Goal: Task Accomplishment & Management: Complete application form

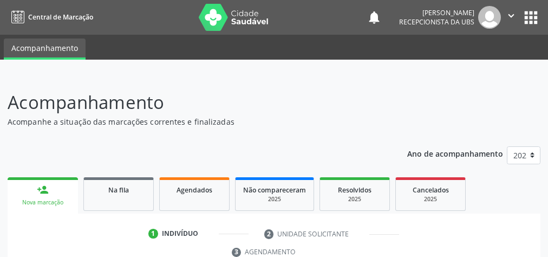
scroll to position [91, 0]
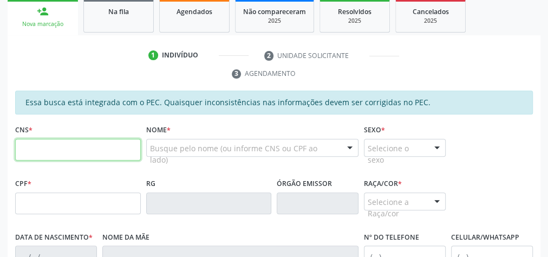
click at [102, 145] on input "text" at bounding box center [78, 150] width 126 height 22
type input "702 1017 1238 5097"
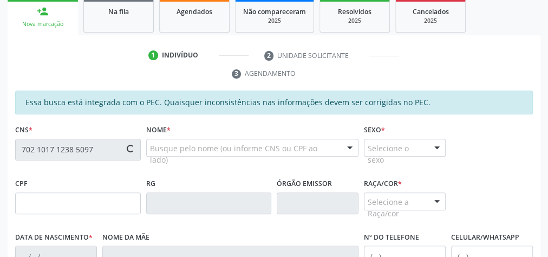
type input "112.210.574-64"
type input "01[DATE]"
type input "[PERSON_NAME]"
type input "[PHONE_NUMBER]"
type input "S/N"
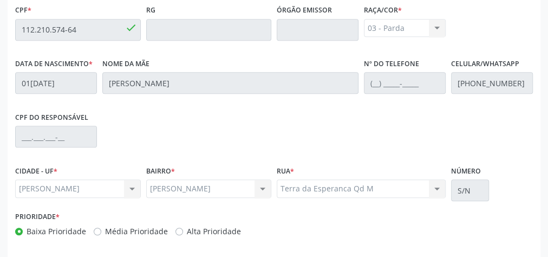
scroll to position [392, 0]
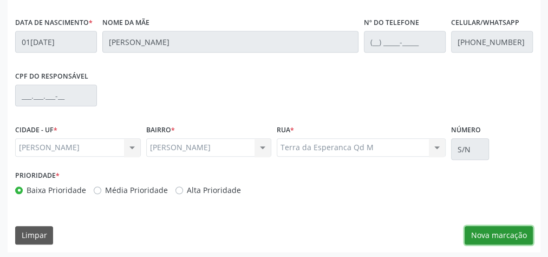
click at [504, 237] on button "Nova marcação" at bounding box center [498, 235] width 68 height 18
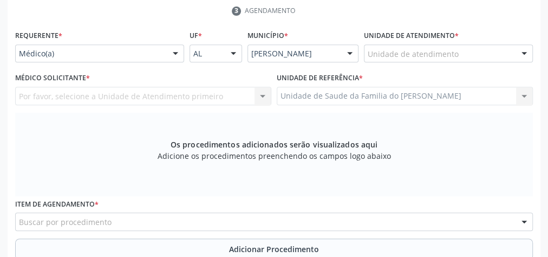
scroll to position [219, 0]
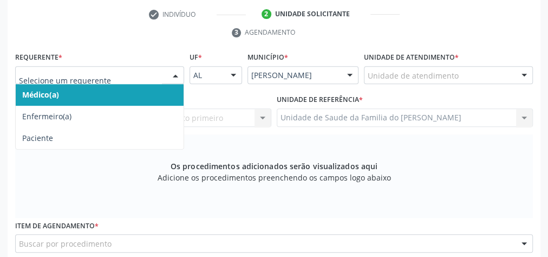
click at [174, 77] on div at bounding box center [175, 76] width 16 height 18
drag, startPoint x: 152, startPoint y: 89, endPoint x: 164, endPoint y: 86, distance: 13.0
click at [155, 86] on span "Médico(a)" at bounding box center [100, 95] width 168 height 22
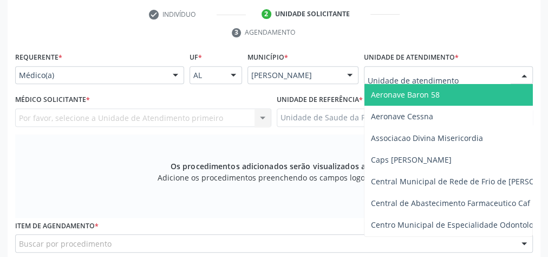
type input "J"
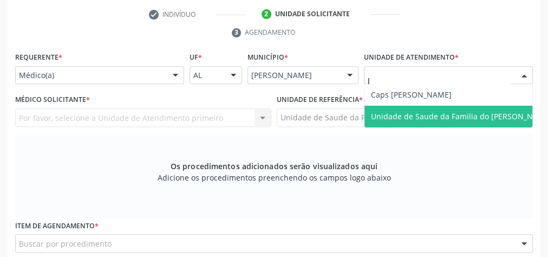
click at [418, 115] on span "Unidade de Saude da Familia do [PERSON_NAME]" at bounding box center [461, 116] width 181 height 10
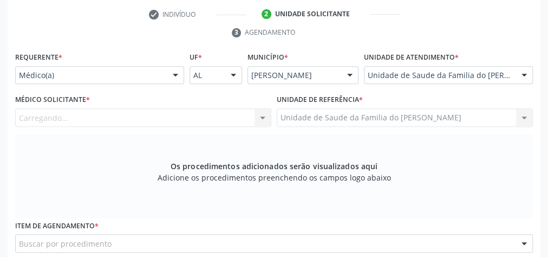
click at [263, 113] on div at bounding box center [262, 118] width 16 height 18
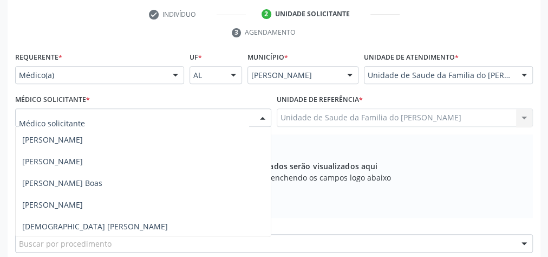
scroll to position [128, 0]
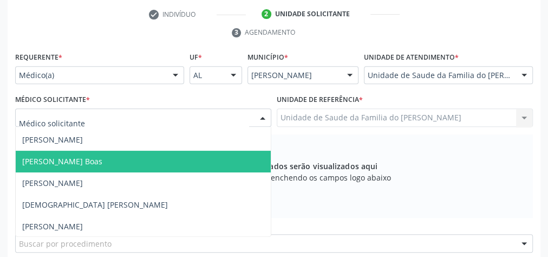
click at [167, 163] on span "[PERSON_NAME] Boas" at bounding box center [143, 161] width 255 height 22
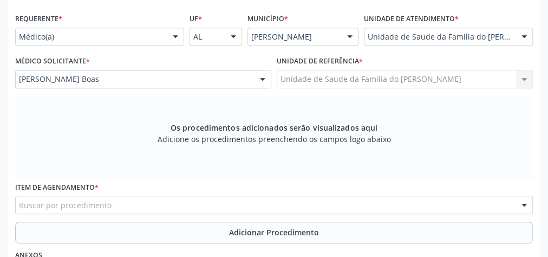
scroll to position [306, 0]
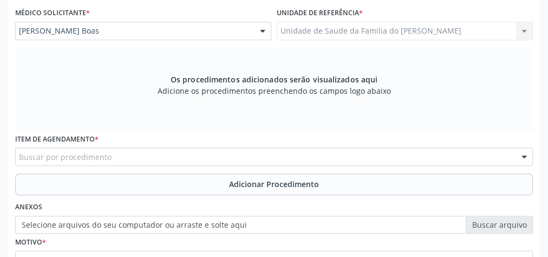
click at [161, 154] on div "Buscar por procedimento" at bounding box center [273, 156] width 517 height 18
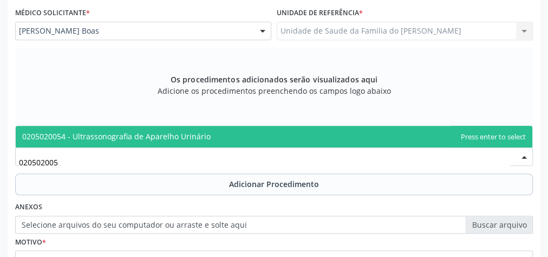
type input "0205020054"
click at [163, 133] on span "0205020054 - Ultrassonografia de Aparelho Urinário" at bounding box center [116, 136] width 188 height 10
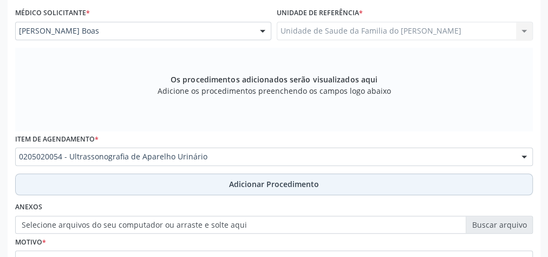
click at [160, 173] on button "Adicionar Procedimento" at bounding box center [273, 184] width 517 height 22
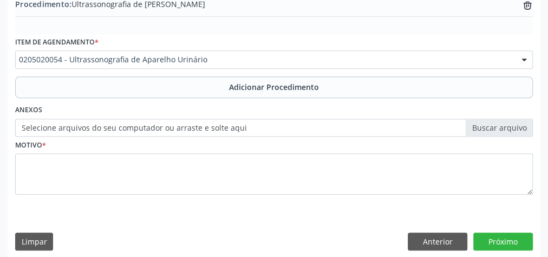
scroll to position [368, 0]
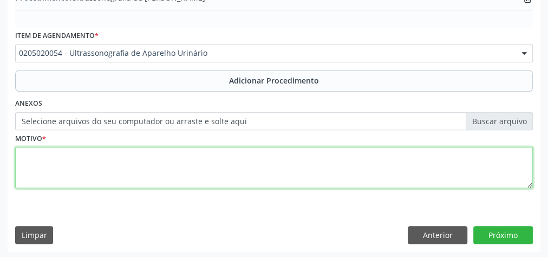
click at [157, 167] on textarea at bounding box center [273, 167] width 517 height 41
click at [34, 149] on textarea "AVALIACAO" at bounding box center [273, 167] width 517 height 41
type textarea "AVALIAÇÃO"
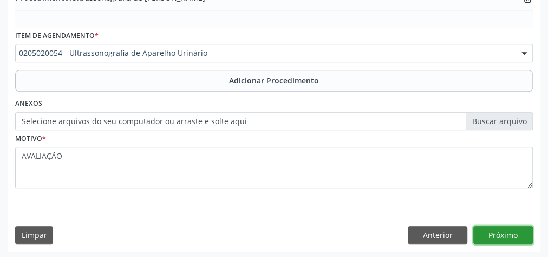
click at [510, 233] on button "Próximo" at bounding box center [503, 235] width 60 height 18
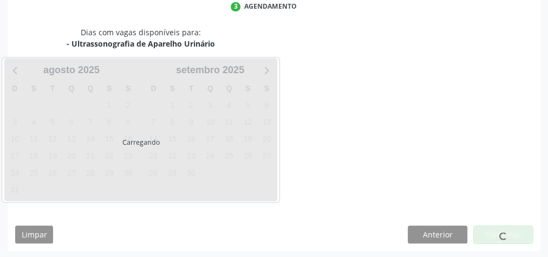
scroll to position [287, 0]
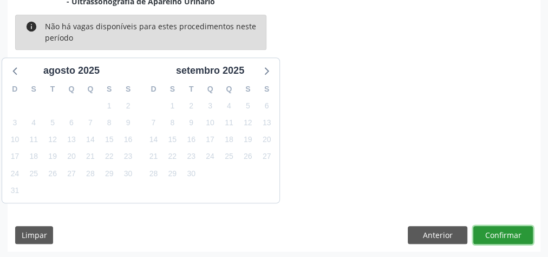
click at [494, 233] on button "Confirmar" at bounding box center [503, 235] width 60 height 18
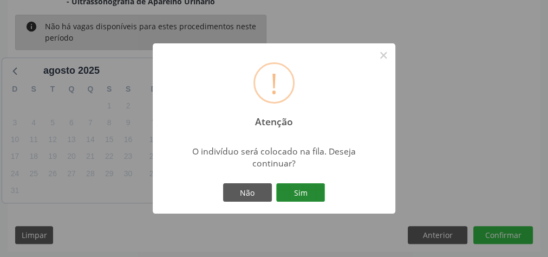
click at [295, 193] on button "Sim" at bounding box center [300, 192] width 49 height 18
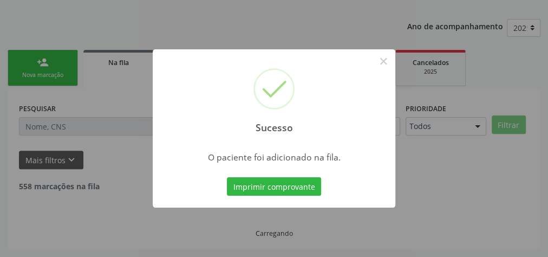
scroll to position [115, 0]
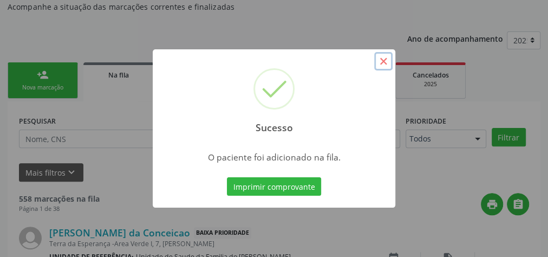
click at [384, 60] on button "×" at bounding box center [383, 61] width 18 height 18
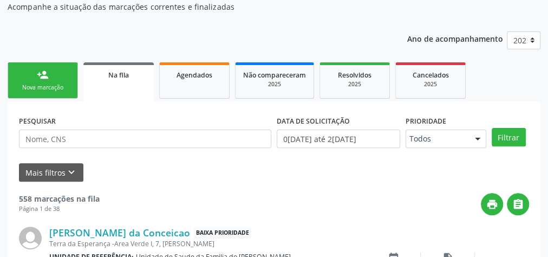
click at [37, 89] on div "Nova marcação" at bounding box center [43, 87] width 54 height 8
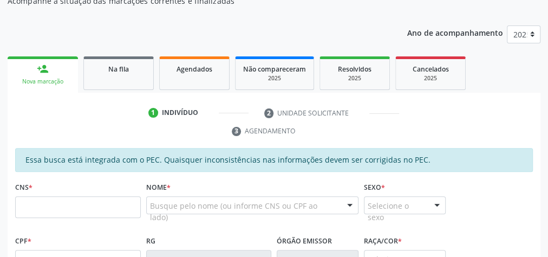
scroll to position [201, 0]
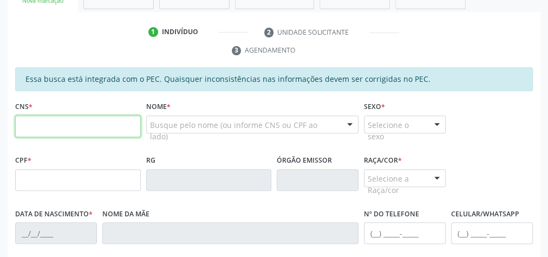
drag, startPoint x: 64, startPoint y: 127, endPoint x: 70, endPoint y: 128, distance: 5.5
click at [68, 127] on input "text" at bounding box center [78, 126] width 126 height 22
type input "702 1017 1238 5097"
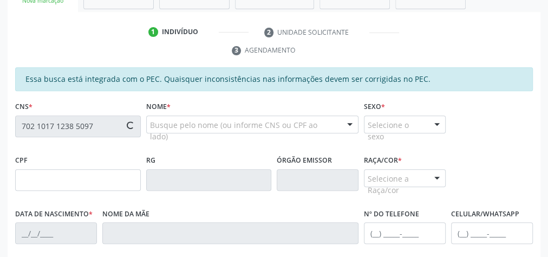
type input "112.210.574-64"
type input "01[DATE]"
type input "[PERSON_NAME]"
type input "[PHONE_NUMBER]"
type input "S/N"
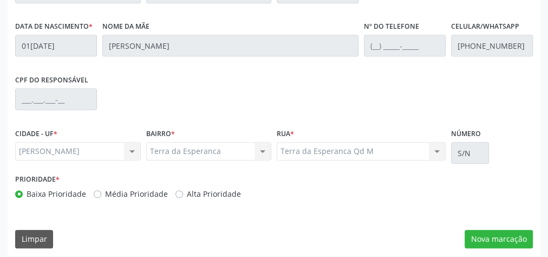
scroll to position [392, 0]
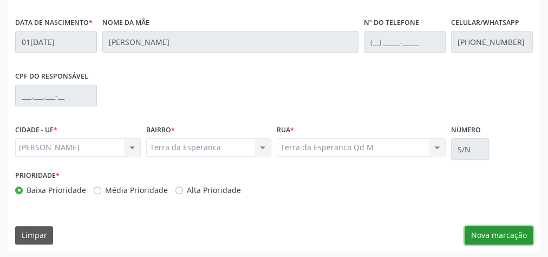
click at [510, 237] on button "Nova marcação" at bounding box center [498, 235] width 68 height 18
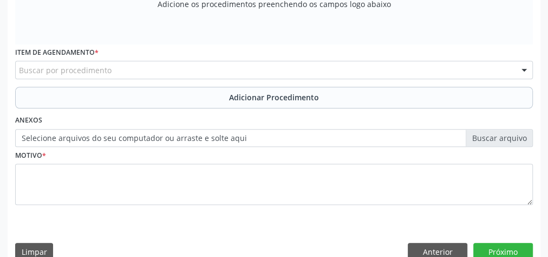
scroll to position [262, 0]
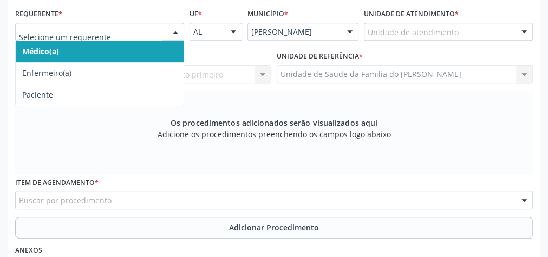
click at [166, 32] on div at bounding box center [99, 32] width 169 height 18
click at [144, 48] on span "Médico(a)" at bounding box center [100, 52] width 168 height 22
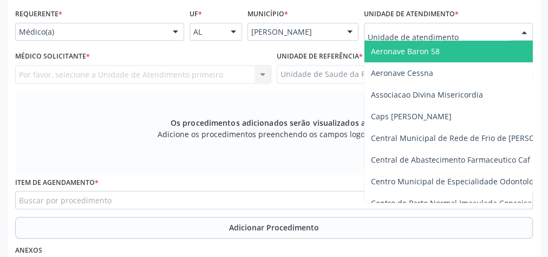
type input "J"
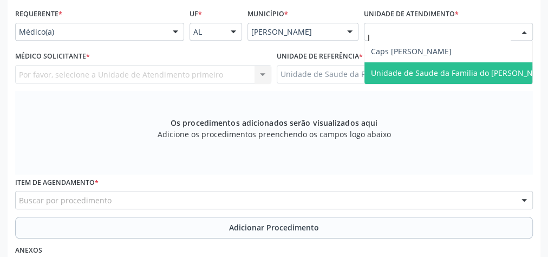
click at [386, 68] on span "Unidade de Saude da Familia do [PERSON_NAME]" at bounding box center [461, 73] width 181 height 10
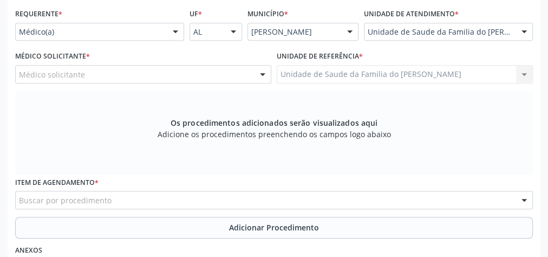
click at [259, 72] on div at bounding box center [262, 74] width 16 height 18
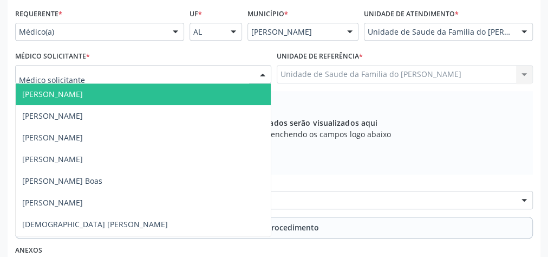
scroll to position [84, 0]
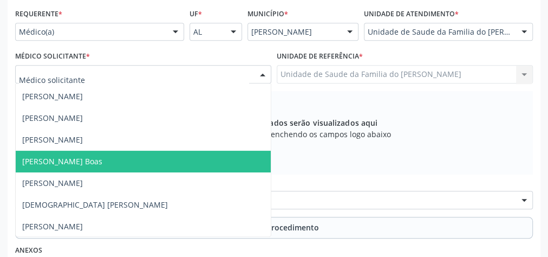
click at [152, 160] on span "[PERSON_NAME] Boas" at bounding box center [143, 161] width 255 height 22
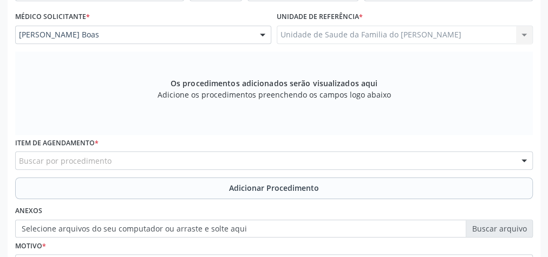
scroll to position [349, 0]
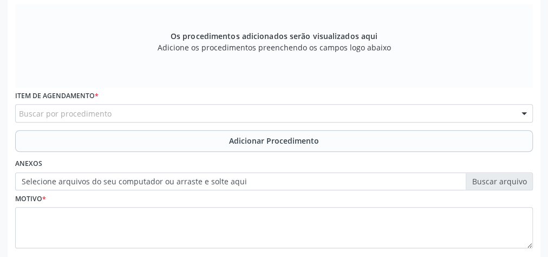
click at [140, 114] on div "Buscar por procedimento" at bounding box center [273, 113] width 517 height 18
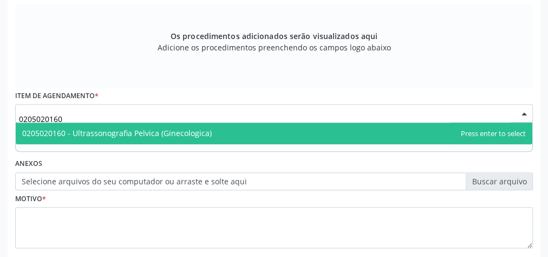
click at [141, 129] on span "0205020160 - Ultrassonografia Pelvica (Ginecologica)" at bounding box center [116, 133] width 189 height 10
type input "0205020160"
click at [130, 128] on span "0205020186 - Ultrassonografia Transvaginal" at bounding box center [101, 133] width 159 height 10
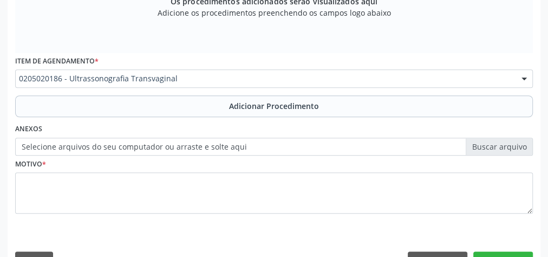
scroll to position [392, 0]
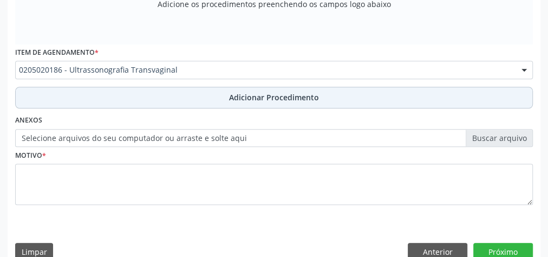
click at [157, 96] on button "Adicionar Procedimento" at bounding box center [273, 98] width 517 height 22
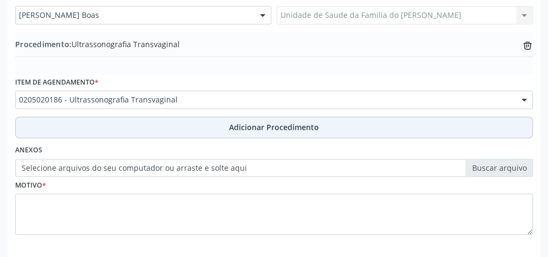
scroll to position [308, 0]
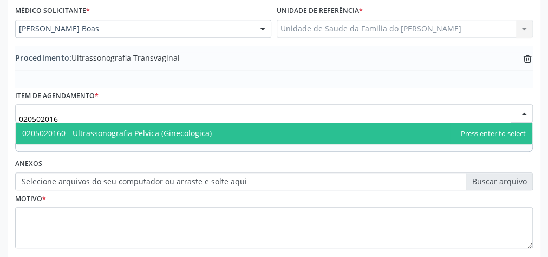
type input "0205020160"
click at [163, 128] on span "0205020160 - Ultrassonografia Pelvica (Ginecologica)" at bounding box center [116, 133] width 189 height 10
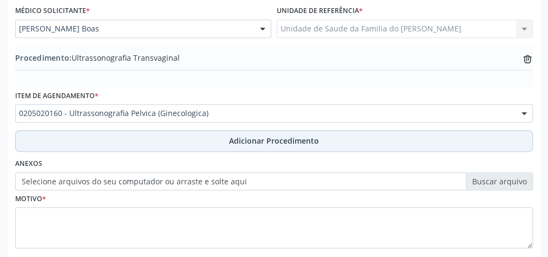
click at [168, 138] on button "Adicionar Procedimento" at bounding box center [273, 141] width 517 height 22
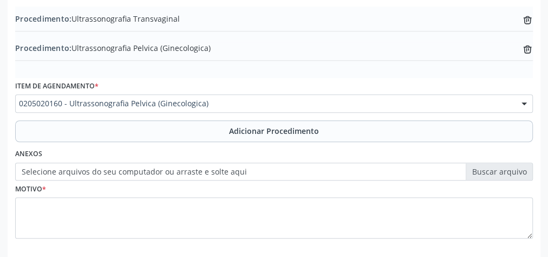
scroll to position [395, 0]
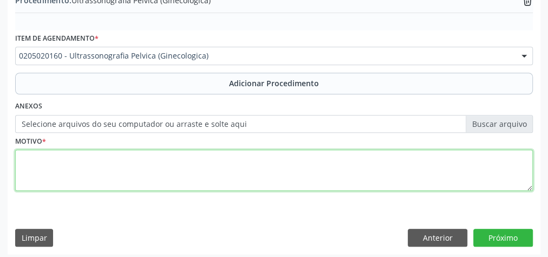
click at [174, 168] on textarea at bounding box center [273, 169] width 517 height 41
click at [39, 159] on textarea "AVALIACAO" at bounding box center [273, 169] width 517 height 41
type textarea "AVALIAÇÃO"
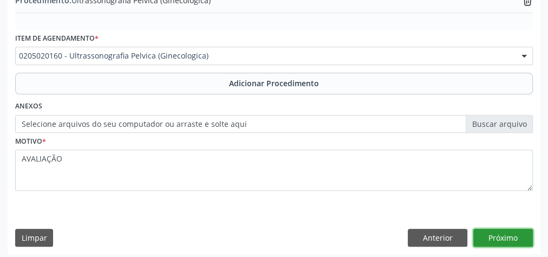
click at [505, 234] on button "Próximo" at bounding box center [503, 237] width 60 height 18
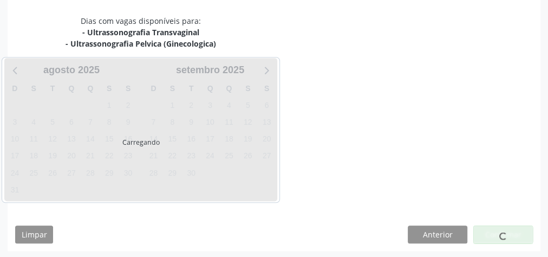
scroll to position [298, 0]
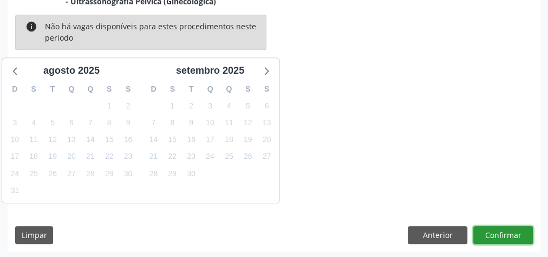
click at [506, 235] on button "Confirmar" at bounding box center [503, 235] width 60 height 18
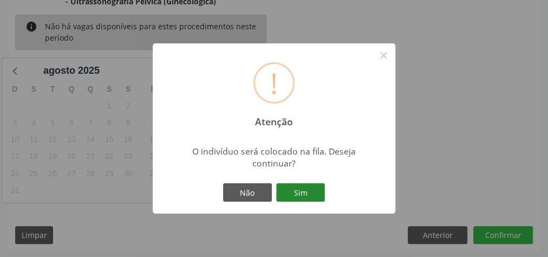
click at [305, 193] on button "Sim" at bounding box center [300, 192] width 49 height 18
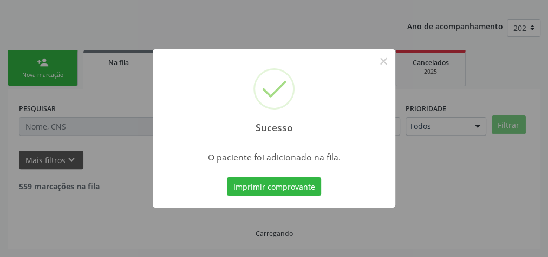
scroll to position [115, 0]
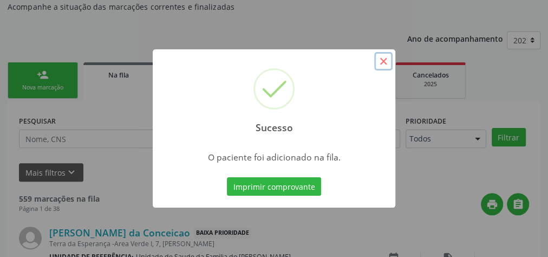
click at [387, 64] on button "×" at bounding box center [383, 61] width 18 height 18
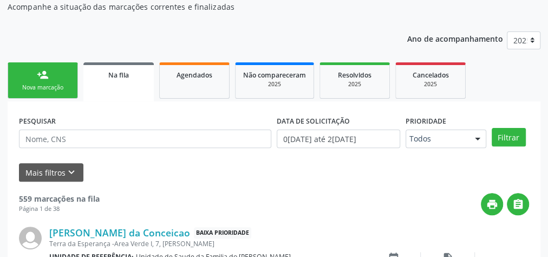
click at [42, 81] on link "person_add Nova marcação" at bounding box center [43, 80] width 70 height 36
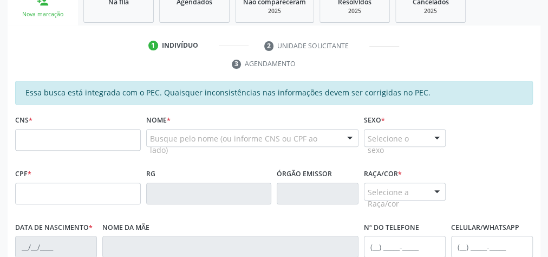
scroll to position [201, 0]
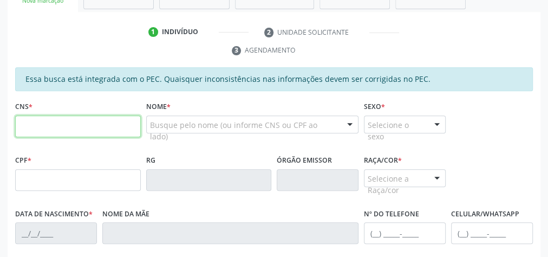
click at [57, 128] on input "text" at bounding box center [78, 126] width 126 height 22
type input "702 1017 1238 5097"
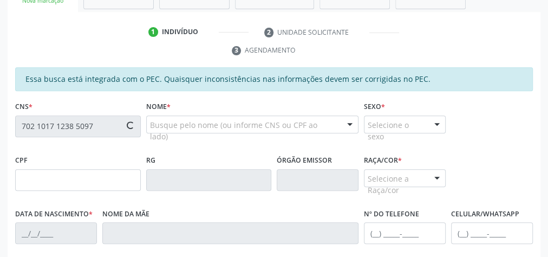
type input "112.210.574-64"
type input "01[DATE]"
type input "[PERSON_NAME]"
type input "[PHONE_NUMBER]"
type input "S/N"
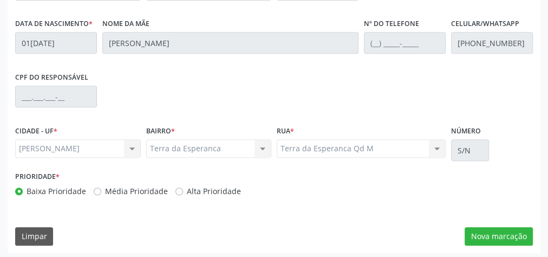
scroll to position [392, 0]
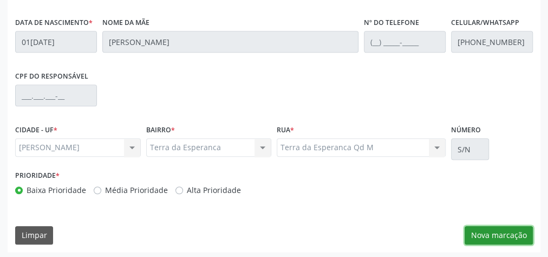
click at [501, 236] on button "Nova marcação" at bounding box center [498, 235] width 68 height 18
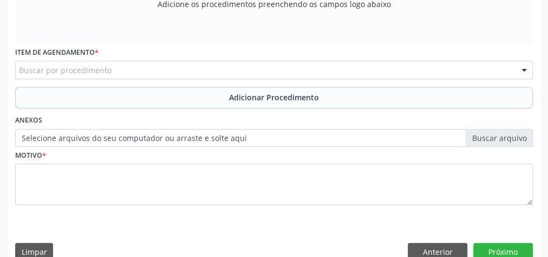
scroll to position [262, 0]
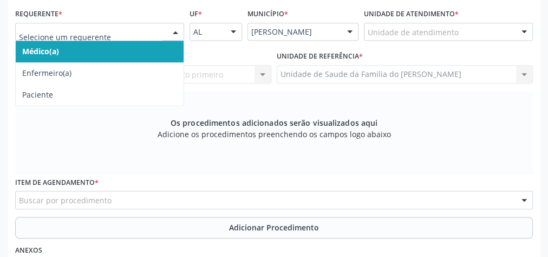
click at [170, 30] on div at bounding box center [175, 32] width 16 height 18
click at [132, 60] on span "Médico(a)" at bounding box center [100, 52] width 168 height 22
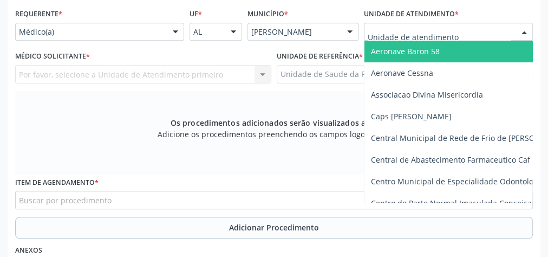
type input "J"
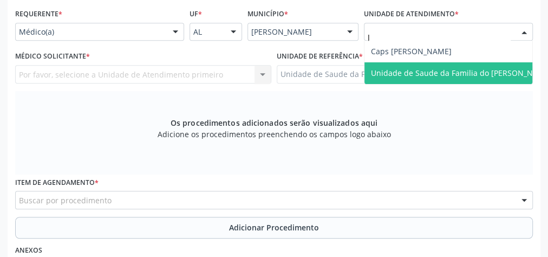
click at [405, 73] on span "Unidade de Saude da Familia do [PERSON_NAME]" at bounding box center [461, 73] width 181 height 10
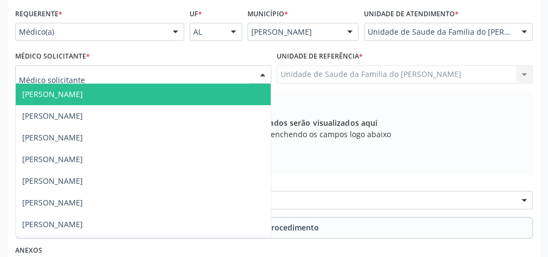
click at [261, 70] on div at bounding box center [262, 74] width 16 height 18
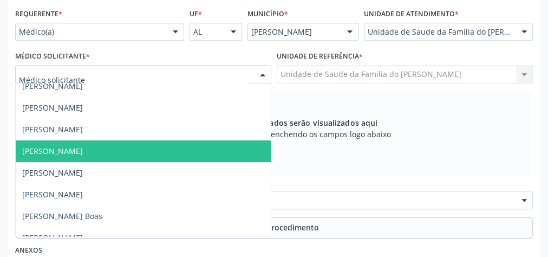
scroll to position [43, 0]
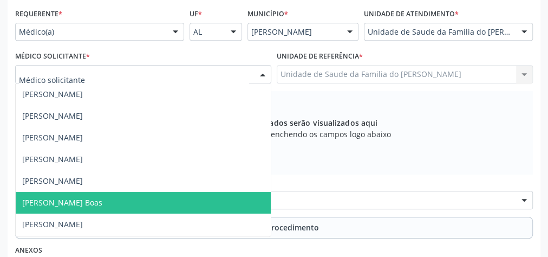
click at [145, 200] on span "[PERSON_NAME] Boas" at bounding box center [143, 203] width 255 height 22
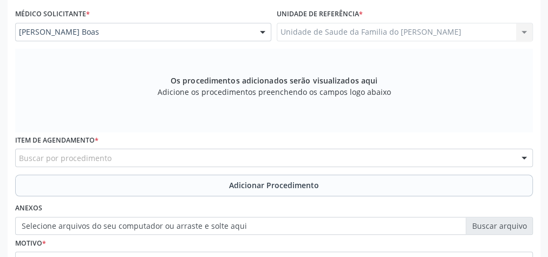
scroll to position [349, 0]
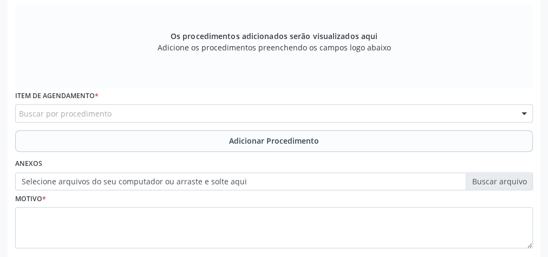
click at [143, 112] on div "Buscar por procedimento" at bounding box center [273, 113] width 517 height 18
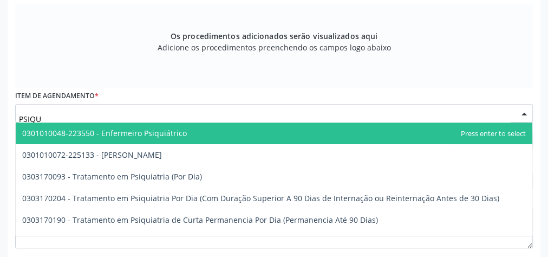
type input "PSIQUI"
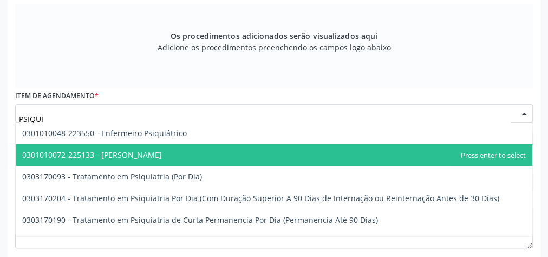
click at [150, 157] on span "0301010072-225133 - [PERSON_NAME]" at bounding box center [92, 154] width 140 height 10
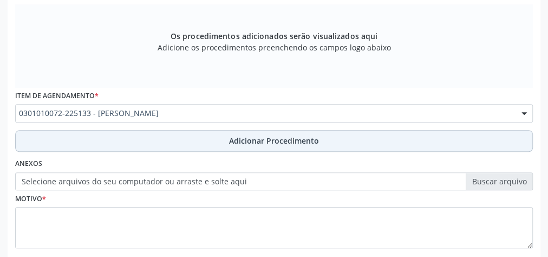
click at [150, 136] on button "Adicionar Procedimento" at bounding box center [273, 141] width 517 height 22
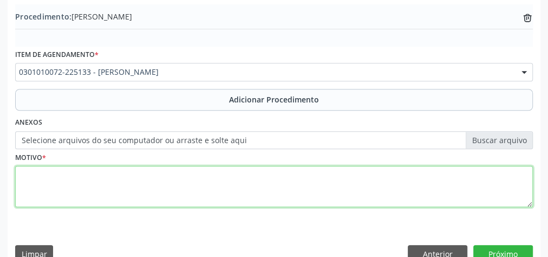
click at [154, 188] on textarea at bounding box center [273, 186] width 517 height 41
click at [174, 193] on textarea "ESQUIZOFRENIA" at bounding box center [273, 186] width 517 height 41
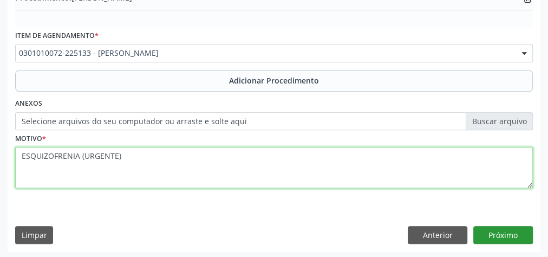
type textarea "ESQUIZOFRENIA (URGENTE)"
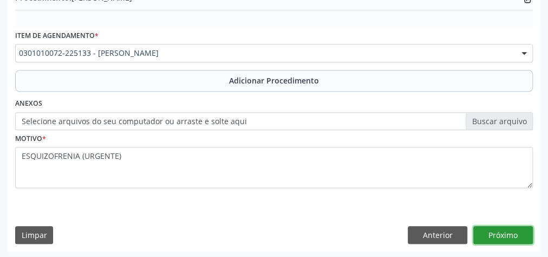
click at [484, 229] on button "Próximo" at bounding box center [503, 235] width 60 height 18
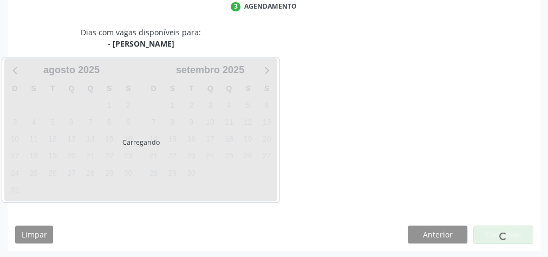
scroll to position [287, 0]
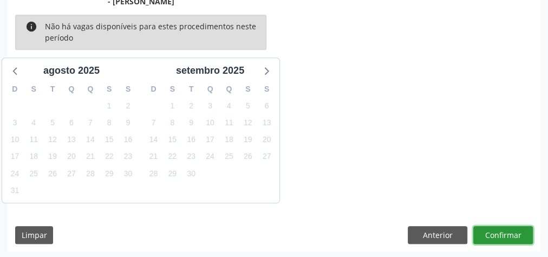
click at [484, 229] on button "Confirmar" at bounding box center [503, 235] width 60 height 18
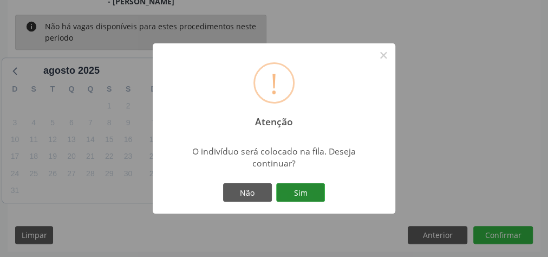
click at [290, 187] on button "Sim" at bounding box center [300, 192] width 49 height 18
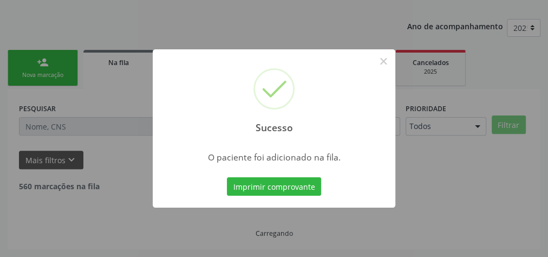
scroll to position [115, 0]
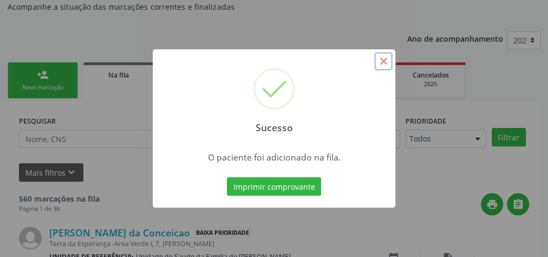
click at [380, 65] on button "×" at bounding box center [383, 61] width 18 height 18
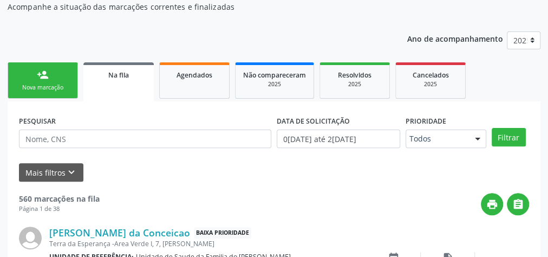
click at [50, 78] on link "person_add Nova marcação" at bounding box center [43, 80] width 70 height 36
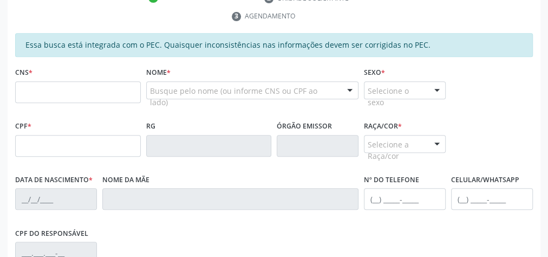
scroll to position [245, 0]
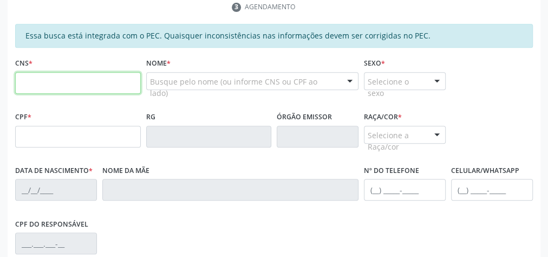
click at [65, 82] on input "text" at bounding box center [78, 83] width 126 height 22
type input "706 7085 5408 5717"
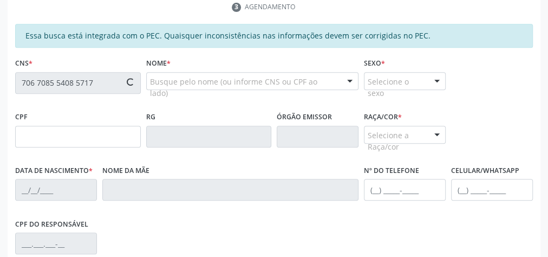
type input "024.009.324-09"
type input "[DATE]"
type input "[PERSON_NAME]"
type input "[PHONE_NUMBER]"
type input "36"
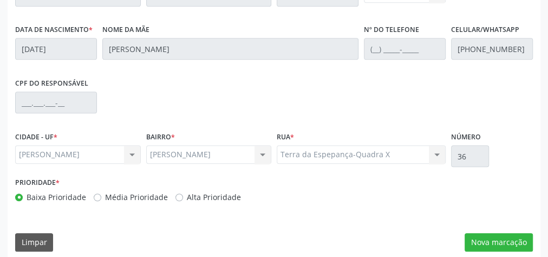
scroll to position [392, 0]
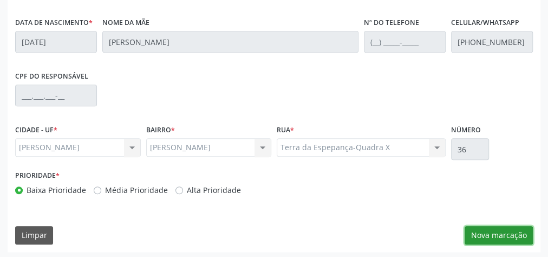
click at [498, 234] on button "Nova marcação" at bounding box center [498, 235] width 68 height 18
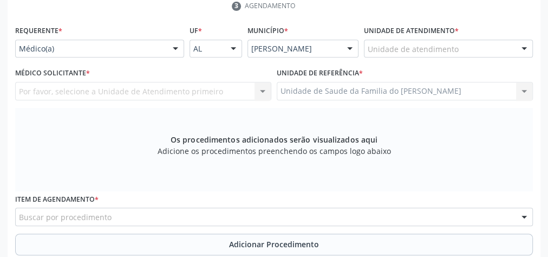
scroll to position [219, 0]
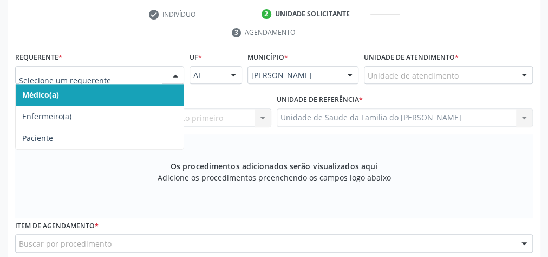
click at [174, 72] on div at bounding box center [175, 76] width 16 height 18
click at [145, 90] on span "Médico(a)" at bounding box center [100, 95] width 168 height 22
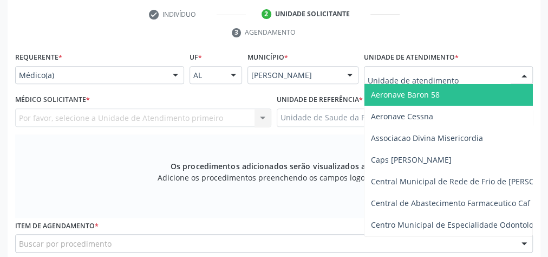
type input "J"
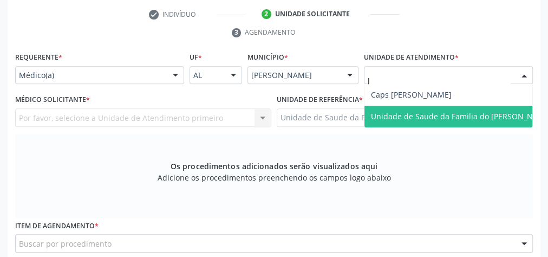
click at [442, 116] on span "Unidade de Saude da Familia do [PERSON_NAME]" at bounding box center [461, 116] width 181 height 10
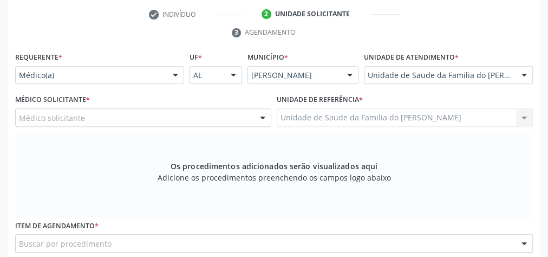
click at [256, 113] on div "Médico solicitante [PERSON_NAME] [PERSON_NAME] [PERSON_NAME] [PERSON_NAME] [PER…" at bounding box center [143, 117] width 256 height 18
click at [260, 117] on div at bounding box center [262, 118] width 16 height 18
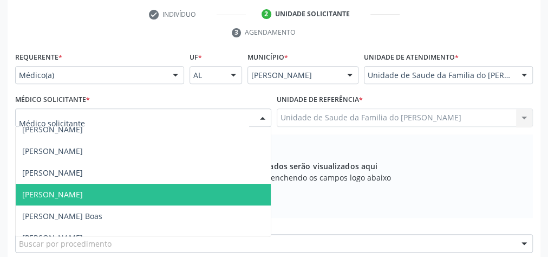
scroll to position [87, 0]
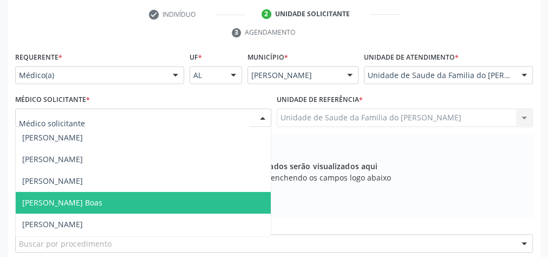
click at [179, 200] on span "[PERSON_NAME] Boas" at bounding box center [143, 203] width 255 height 22
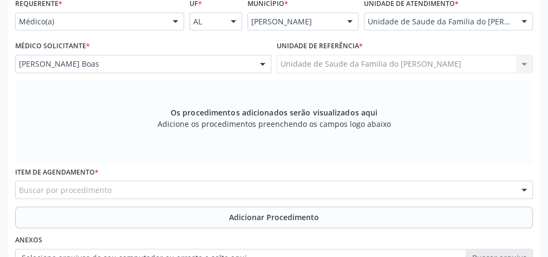
scroll to position [306, 0]
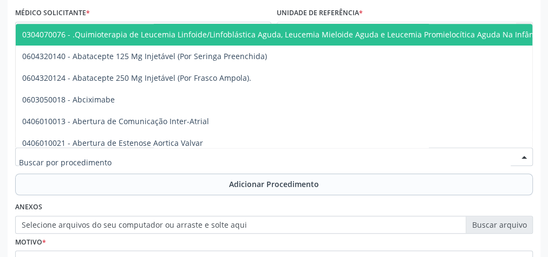
click at [167, 158] on div at bounding box center [273, 156] width 517 height 18
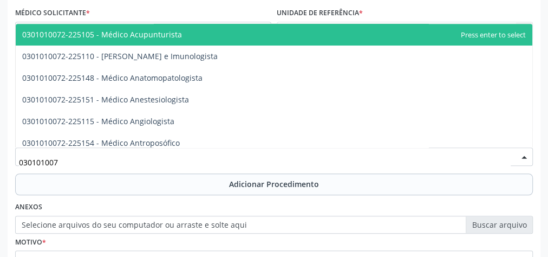
type input "0301010072"
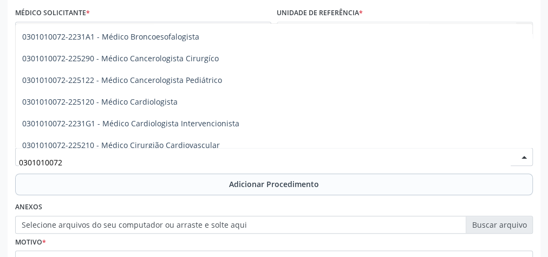
scroll to position [173, 0]
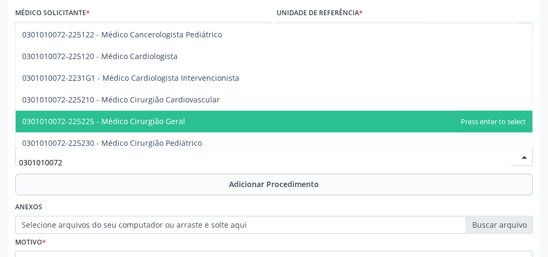
click at [187, 114] on span "0301010072-225225 - Médico Cirurgião Geral" at bounding box center [274, 121] width 516 height 22
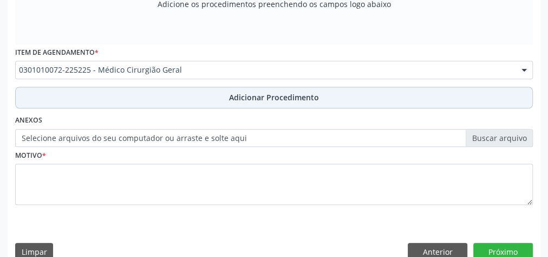
click at [189, 100] on button "Adicionar Procedimento" at bounding box center [273, 98] width 517 height 22
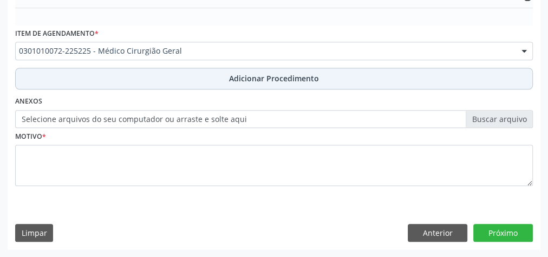
scroll to position [351, 0]
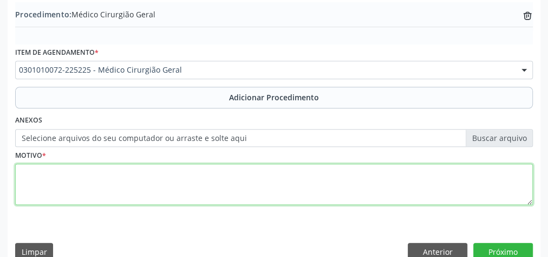
click at [170, 177] on textarea at bounding box center [273, 183] width 517 height 41
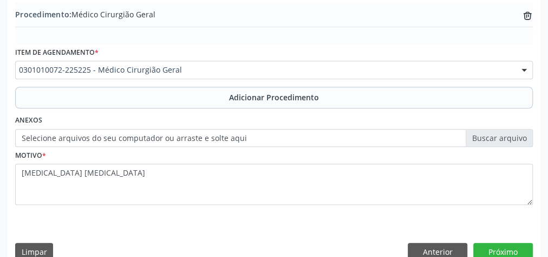
click at [405, 206] on fieldset "Motivo * [MEDICAL_DATA] [MEDICAL_DATA]" at bounding box center [273, 179] width 517 height 65
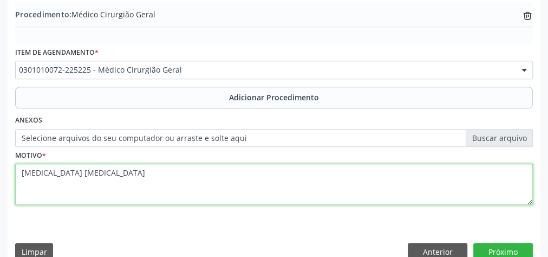
click at [44, 170] on textarea "[MEDICAL_DATA] [MEDICAL_DATA]" at bounding box center [273, 183] width 517 height 41
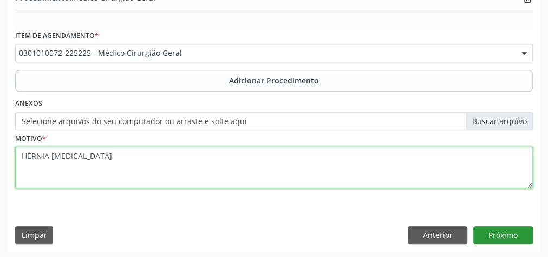
type textarea "HÉRNIA [MEDICAL_DATA]"
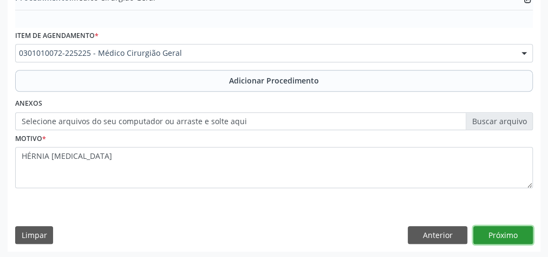
click at [518, 233] on button "Próximo" at bounding box center [503, 235] width 60 height 18
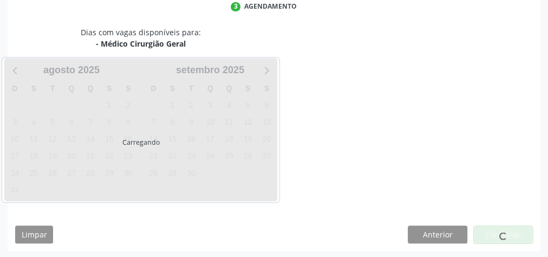
scroll to position [287, 0]
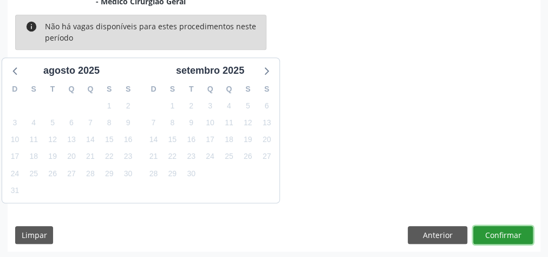
click at [518, 233] on button "Confirmar" at bounding box center [503, 235] width 60 height 18
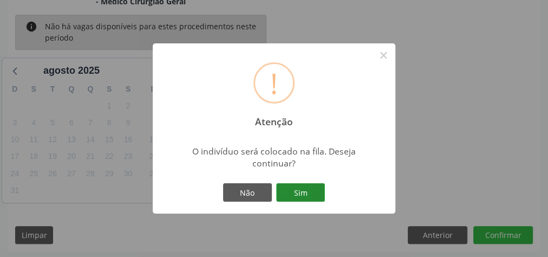
click at [315, 191] on button "Sim" at bounding box center [300, 192] width 49 height 18
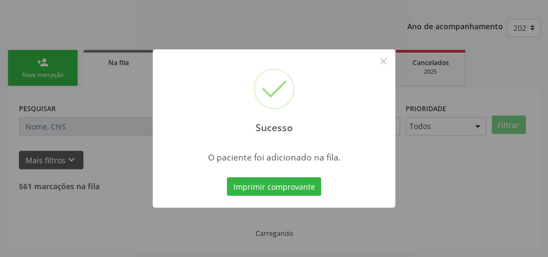
scroll to position [115, 0]
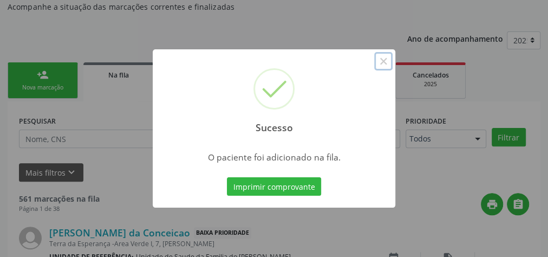
drag, startPoint x: 381, startPoint y: 60, endPoint x: 372, endPoint y: 61, distance: 9.3
click at [382, 60] on button "×" at bounding box center [383, 61] width 18 height 18
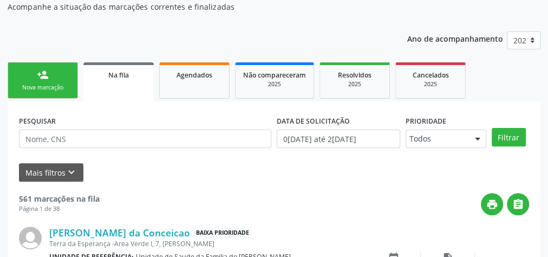
click at [33, 76] on link "person_add Nova marcação" at bounding box center [43, 80] width 70 height 36
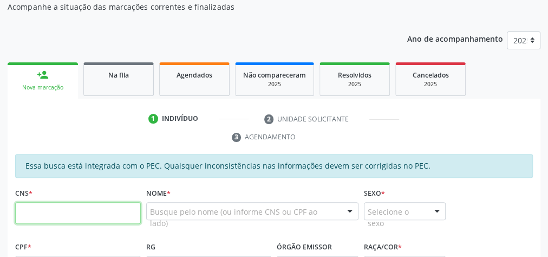
click at [70, 214] on input "text" at bounding box center [78, 213] width 126 height 22
type input "701 8002 4159 6373"
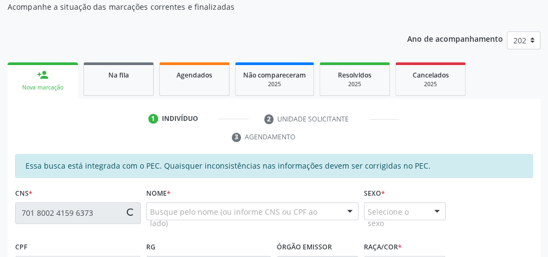
type input "725.404.864-87"
type input "09[DATE]"
type input "[PERSON_NAME]"
type input "[PHONE_NUMBER]"
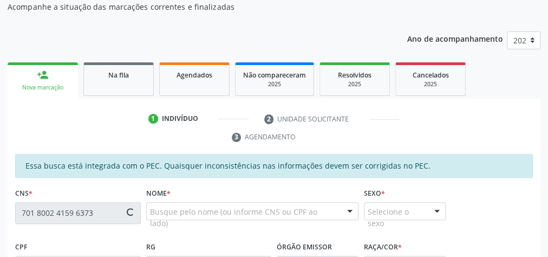
type input "12"
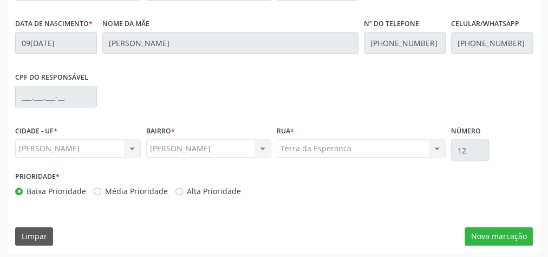
scroll to position [392, 0]
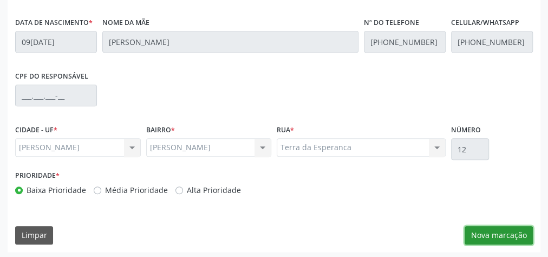
click at [486, 233] on button "Nova marcação" at bounding box center [498, 235] width 68 height 18
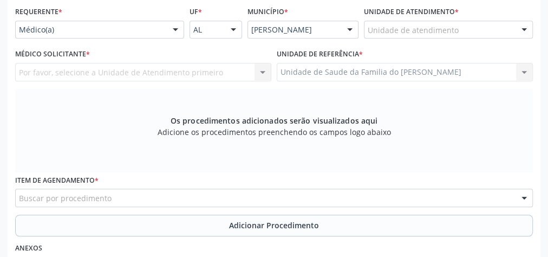
scroll to position [262, 0]
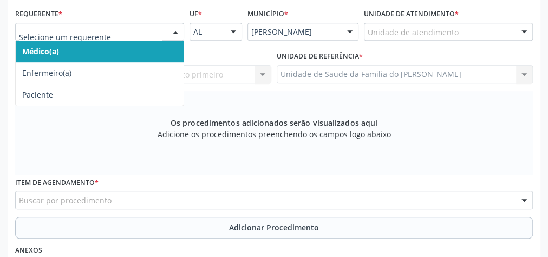
click at [163, 31] on div at bounding box center [99, 32] width 169 height 18
click at [157, 49] on span "Médico(a)" at bounding box center [100, 52] width 168 height 22
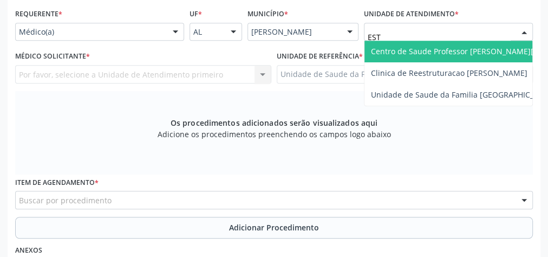
type input "ESTA"
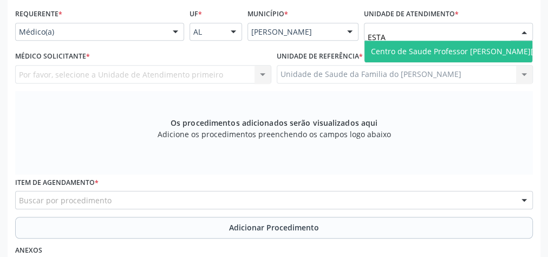
click at [416, 47] on span "Centro de Saude Professor [PERSON_NAME][GEOGRAPHIC_DATA]" at bounding box center [488, 51] width 235 height 10
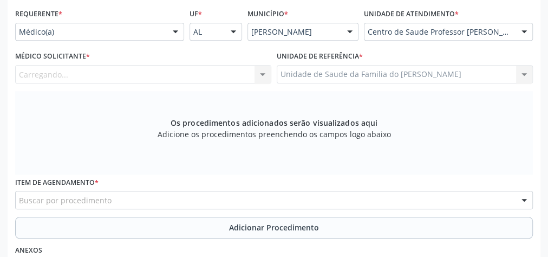
click at [263, 76] on div "Carregando... Nenhum resultado encontrado para: " " Não há nenhuma opção para s…" at bounding box center [143, 74] width 256 height 18
click at [262, 72] on div "Carregando... Nenhum resultado encontrado para: " " Não há nenhuma opção para s…" at bounding box center [143, 74] width 256 height 18
click at [260, 69] on div at bounding box center [262, 74] width 16 height 18
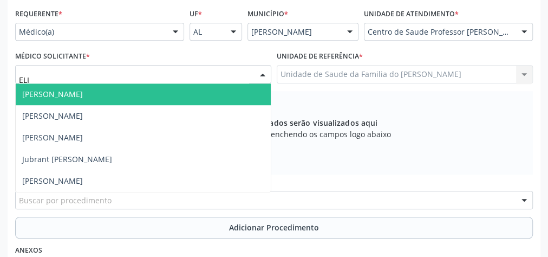
type input "[PERSON_NAME]"
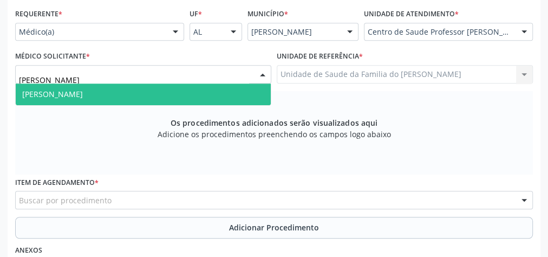
click at [187, 93] on span "[PERSON_NAME]" at bounding box center [143, 94] width 255 height 22
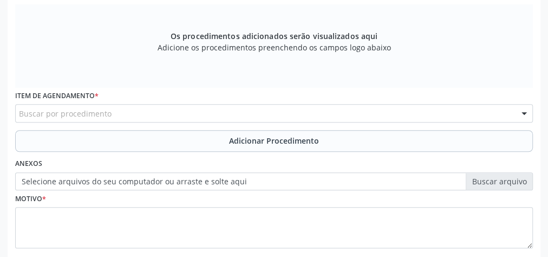
scroll to position [349, 0]
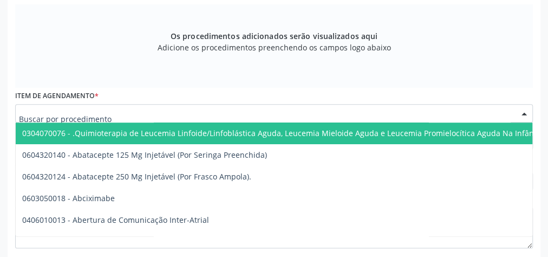
click at [165, 113] on div at bounding box center [273, 113] width 517 height 18
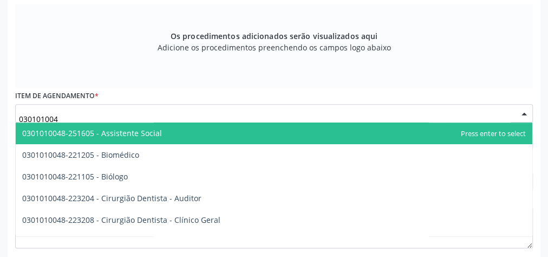
type input "0301010048"
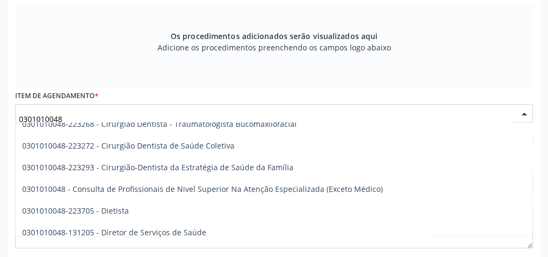
scroll to position [520, 0]
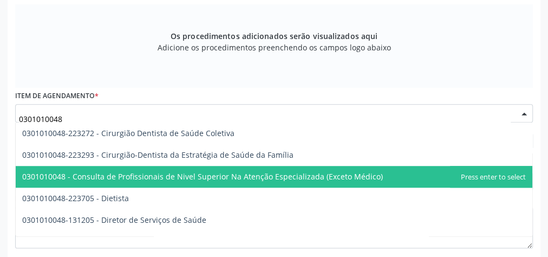
click at [187, 173] on span "0301010048 - Consulta de Profissionais de Nivel Superior Na Atenção Especializa…" at bounding box center [202, 176] width 360 height 10
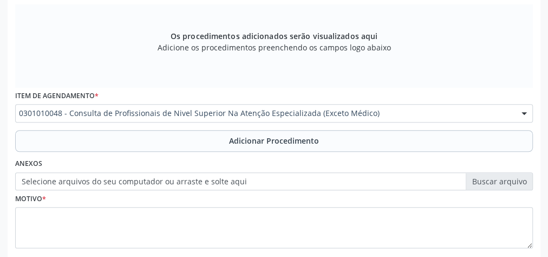
scroll to position [392, 0]
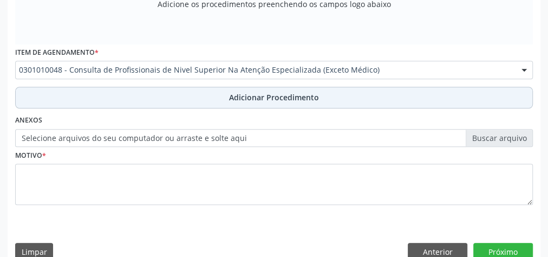
click at [192, 98] on button "Adicionar Procedimento" at bounding box center [273, 98] width 517 height 22
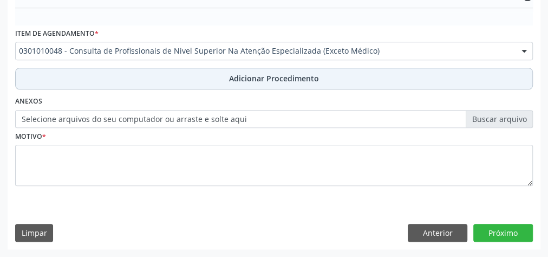
scroll to position [351, 0]
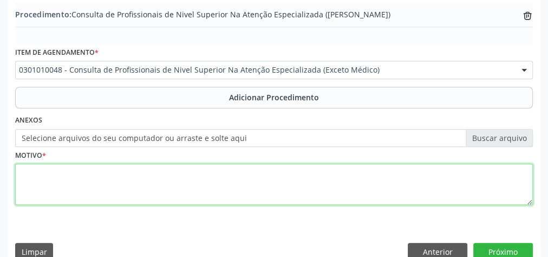
click at [161, 186] on textarea at bounding box center [273, 183] width 517 height 41
click at [92, 173] on textarea "FISIOTERAPIA 20 SESSOES" at bounding box center [273, 183] width 517 height 41
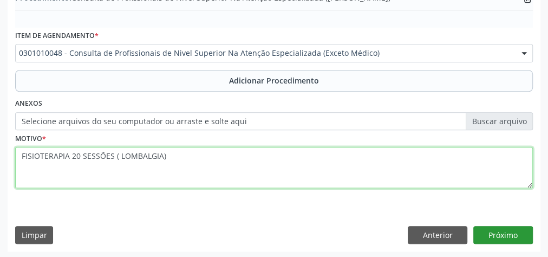
type textarea "FISIOTERAPIA 20 SESSÕES ( LOMBALGIA)"
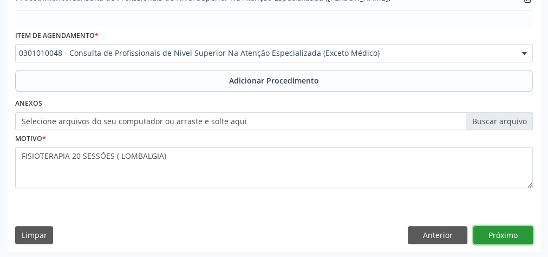
click at [488, 229] on button "Próximo" at bounding box center [503, 235] width 60 height 18
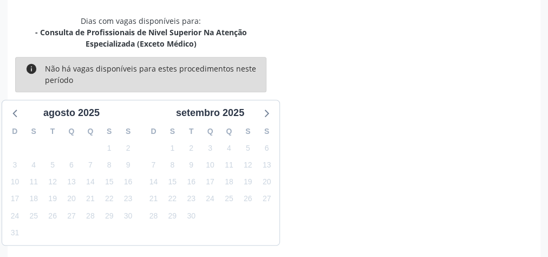
scroll to position [298, 0]
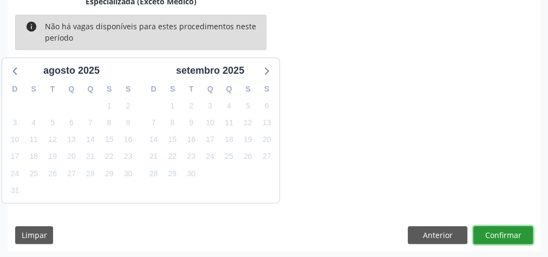
click at [488, 229] on button "Confirmar" at bounding box center [503, 235] width 60 height 18
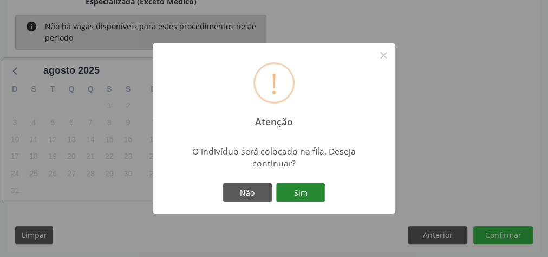
click at [303, 191] on button "Sim" at bounding box center [300, 192] width 49 height 18
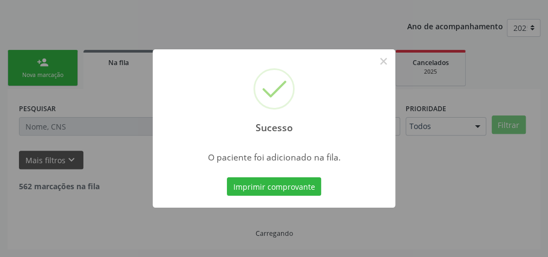
scroll to position [115, 0]
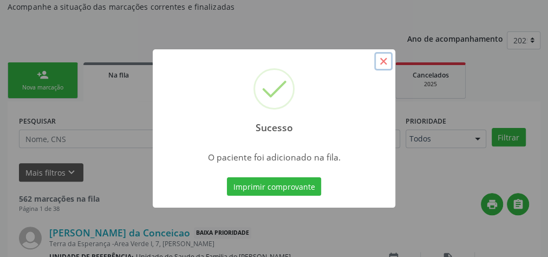
click at [384, 62] on button "×" at bounding box center [383, 61] width 18 height 18
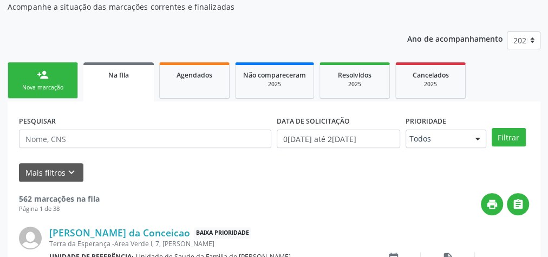
click at [102, 76] on div "Na fila" at bounding box center [118, 74] width 55 height 11
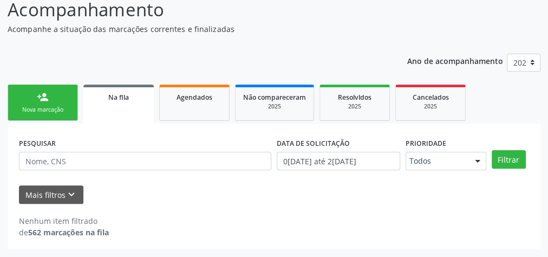
scroll to position [91, 0]
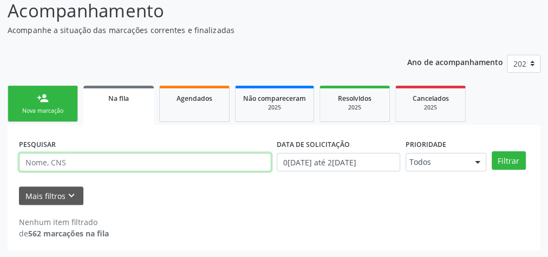
click at [66, 159] on input "text" at bounding box center [145, 162] width 252 height 18
type input "701800241596373"
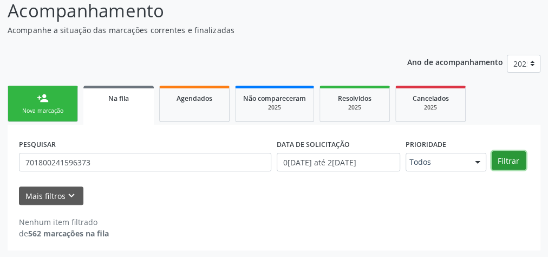
click at [509, 164] on button "Filtrar" at bounding box center [508, 160] width 34 height 18
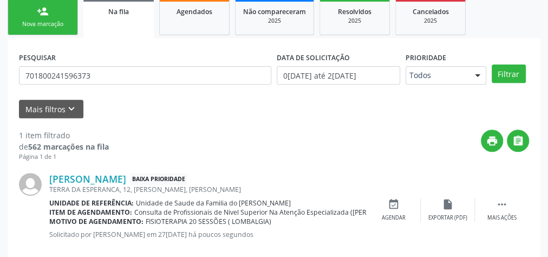
scroll to position [197, 0]
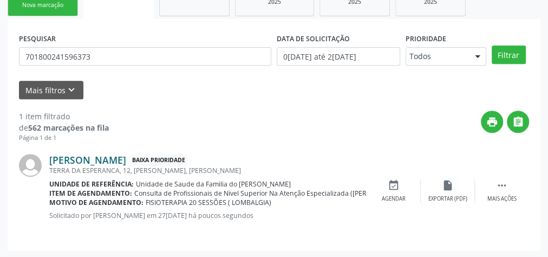
click at [126, 163] on link "[PERSON_NAME]" at bounding box center [87, 160] width 77 height 12
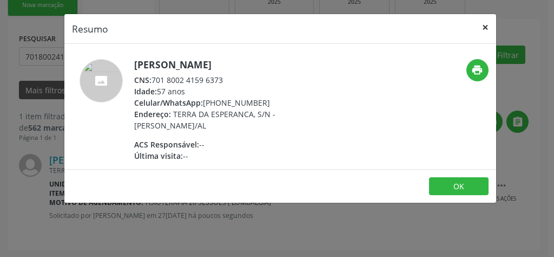
click at [485, 27] on button "×" at bounding box center [486, 27] width 22 height 27
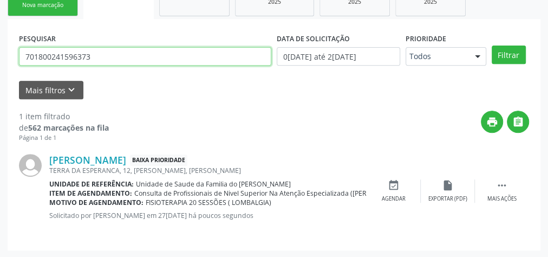
drag, startPoint x: 149, startPoint y: 47, endPoint x: 0, endPoint y: 42, distance: 148.9
click at [5, 56] on div "Acompanhamento Acompanhe a situação das marcações correntes e finalizadas Relat…" at bounding box center [274, 68] width 548 height 380
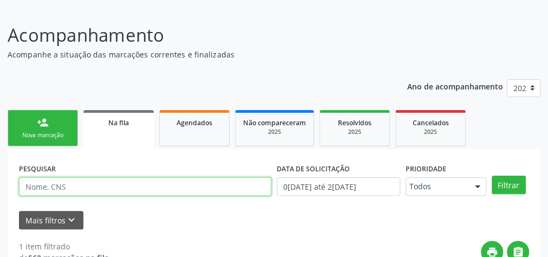
scroll to position [0, 0]
